Goal: Task Accomplishment & Management: Use online tool/utility

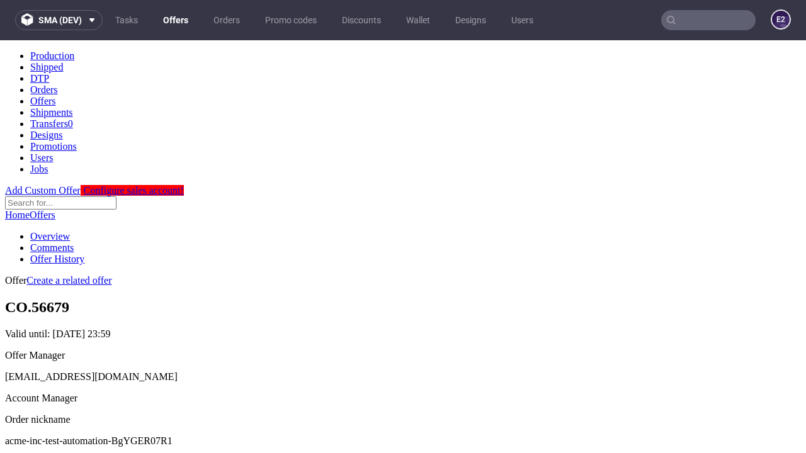
scroll to position [125, 0]
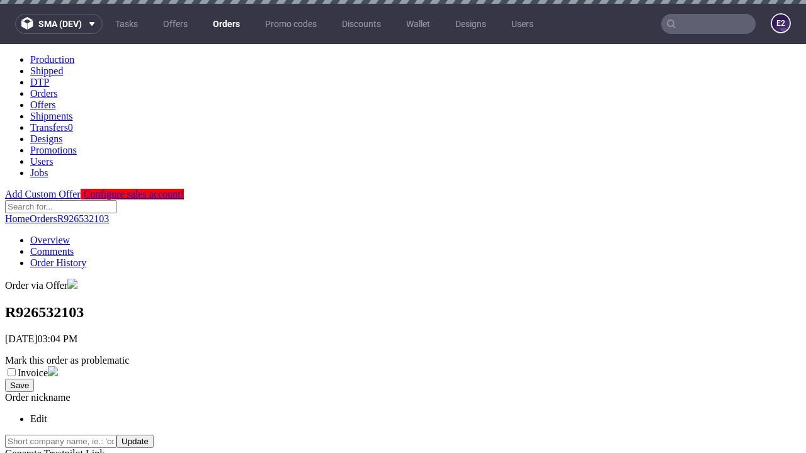
scroll to position [504, 0]
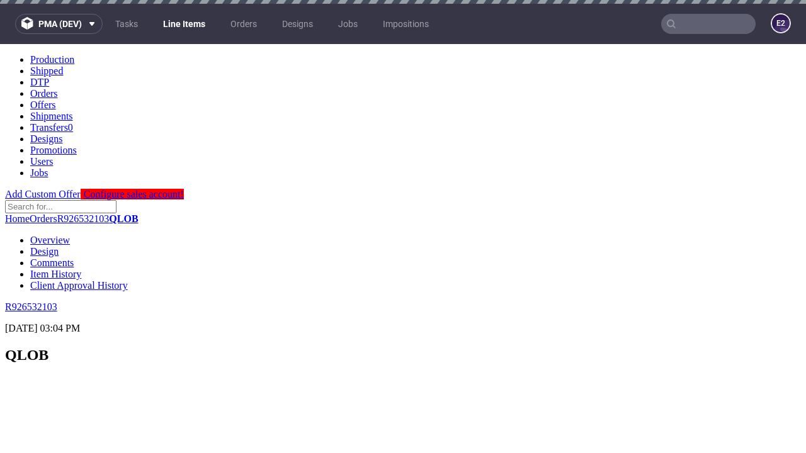
scroll to position [1881, 0]
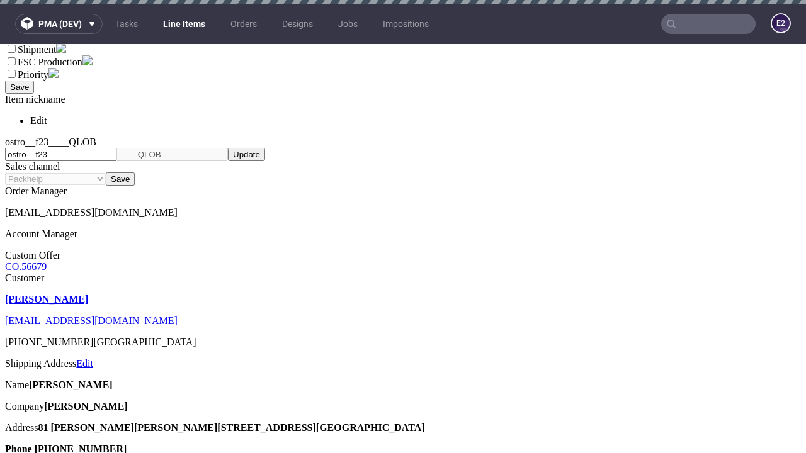
select select "accepted"
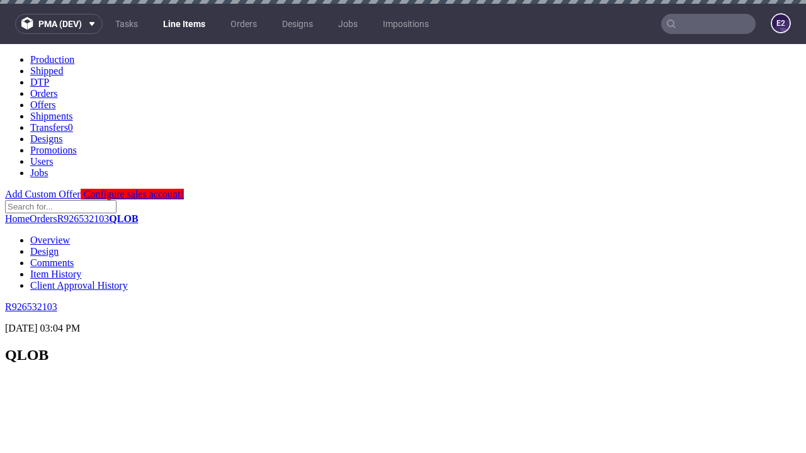
scroll to position [1830, 0]
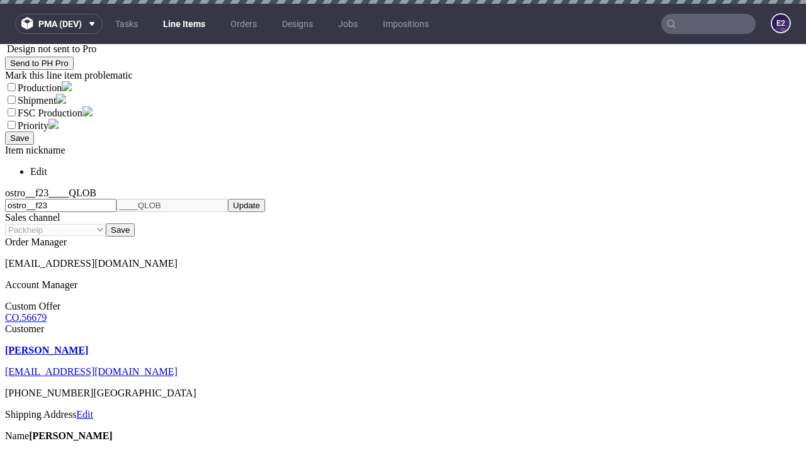
select select "received"
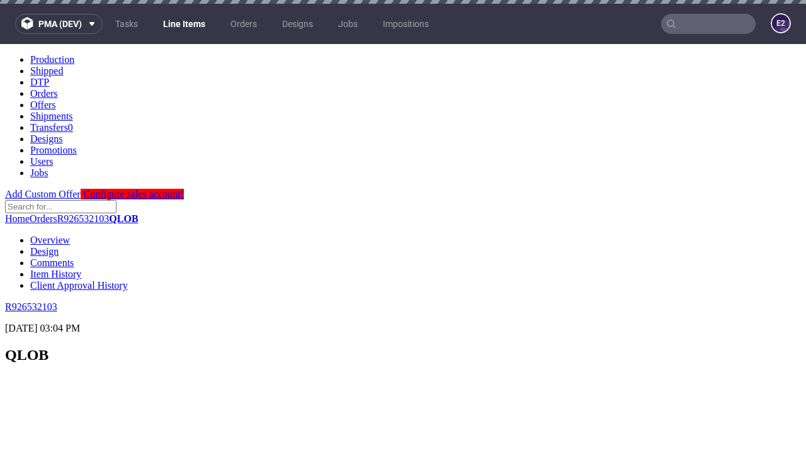
scroll to position [1881, 0]
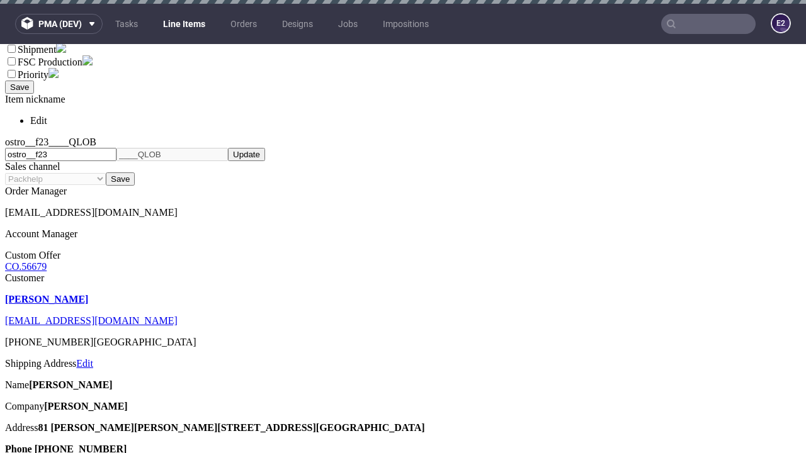
select select "accepted_dtp_issue_reprint"
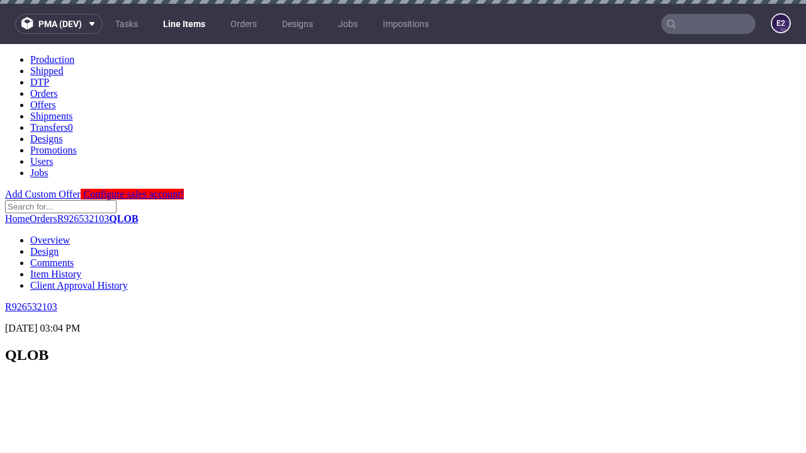
scroll to position [1776, 0]
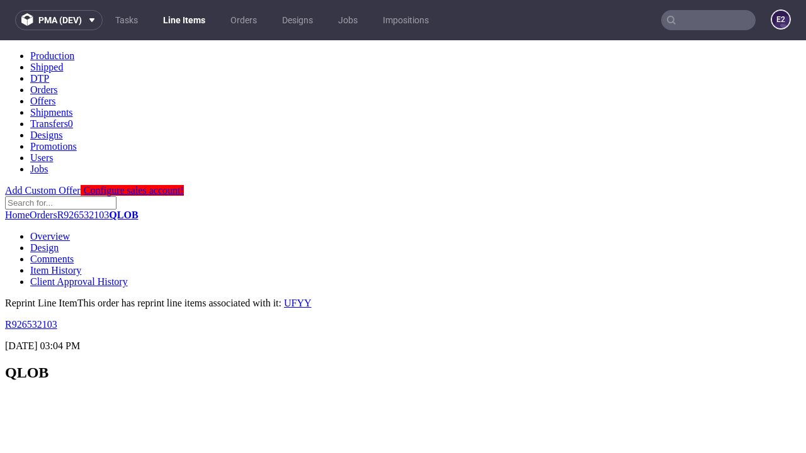
scroll to position [0, 0]
